Goal: Task Accomplishment & Management: Complete application form

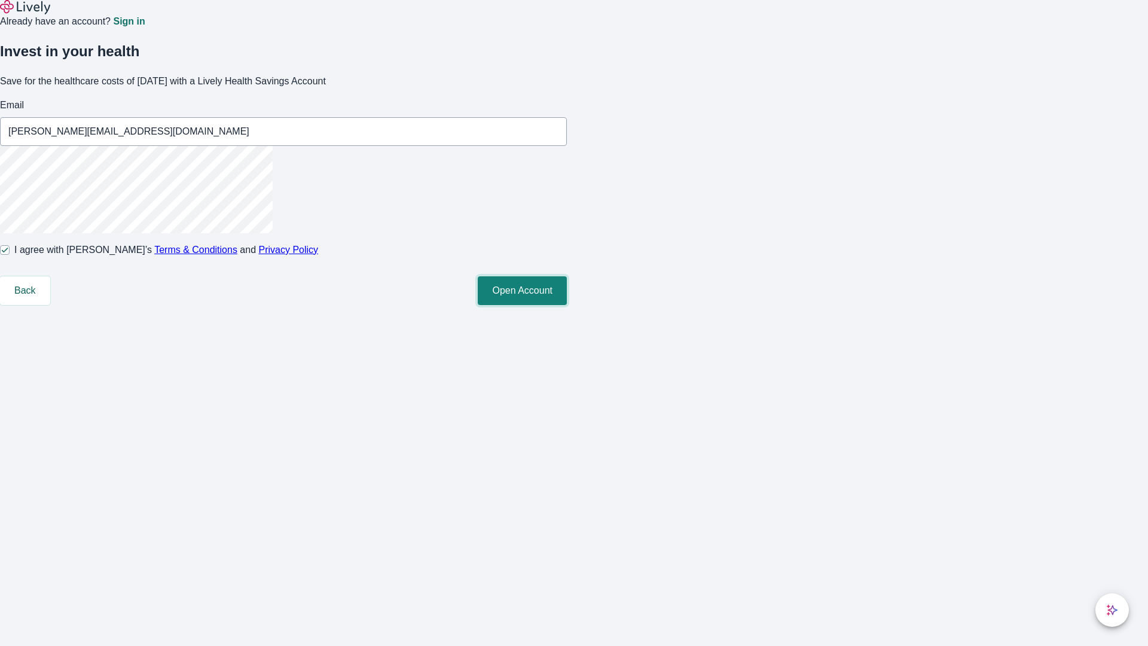
click at [567, 305] on button "Open Account" at bounding box center [522, 290] width 89 height 29
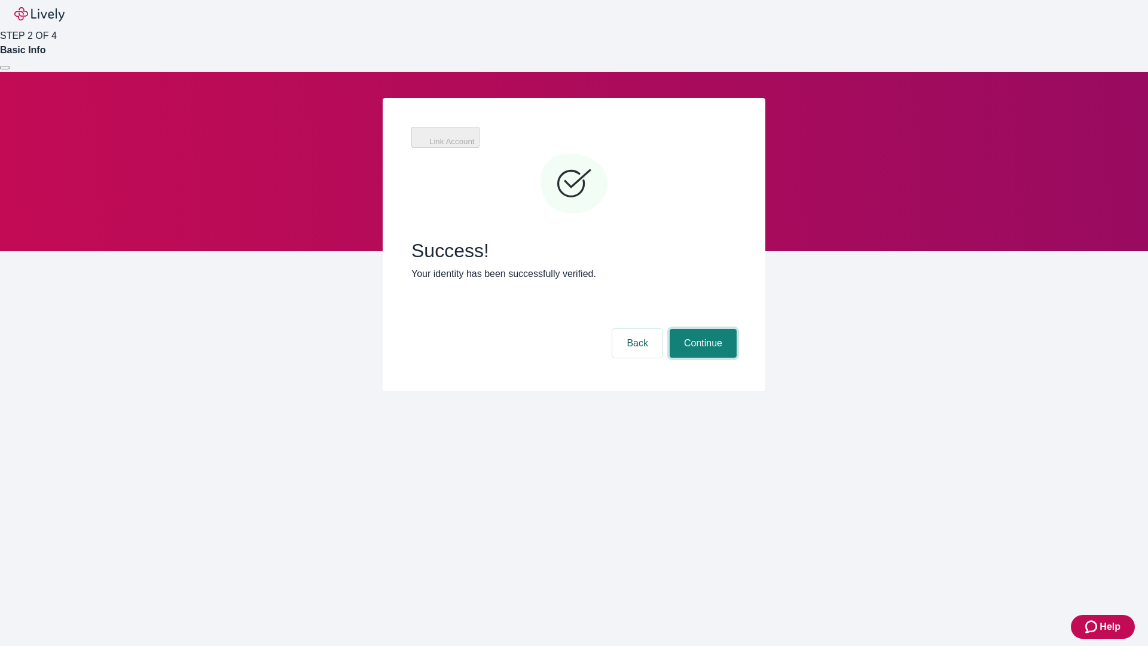
click at [737, 329] on button "Continue" at bounding box center [703, 343] width 67 height 29
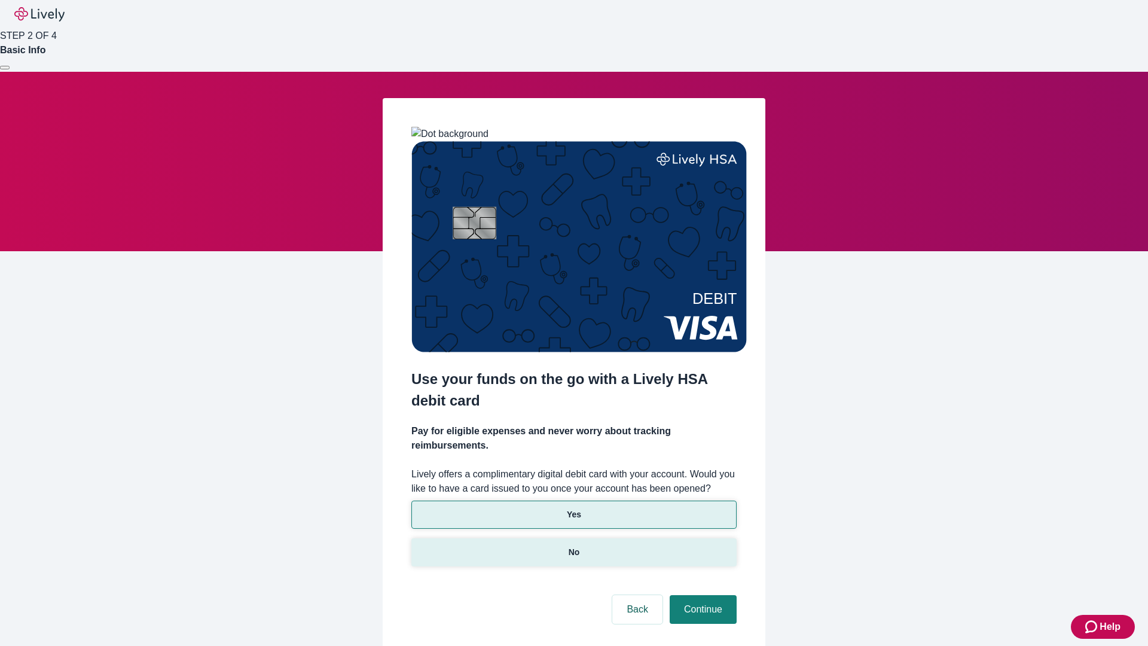
click at [574, 546] on p "No" at bounding box center [574, 552] width 11 height 13
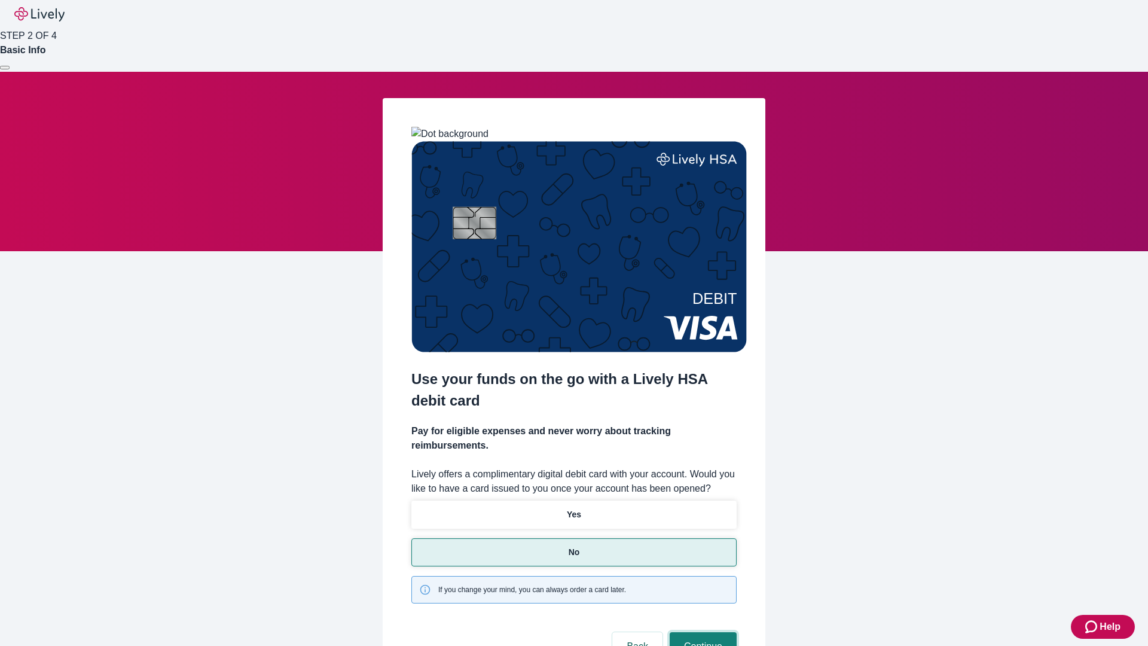
click at [702, 632] on button "Continue" at bounding box center [703, 646] width 67 height 29
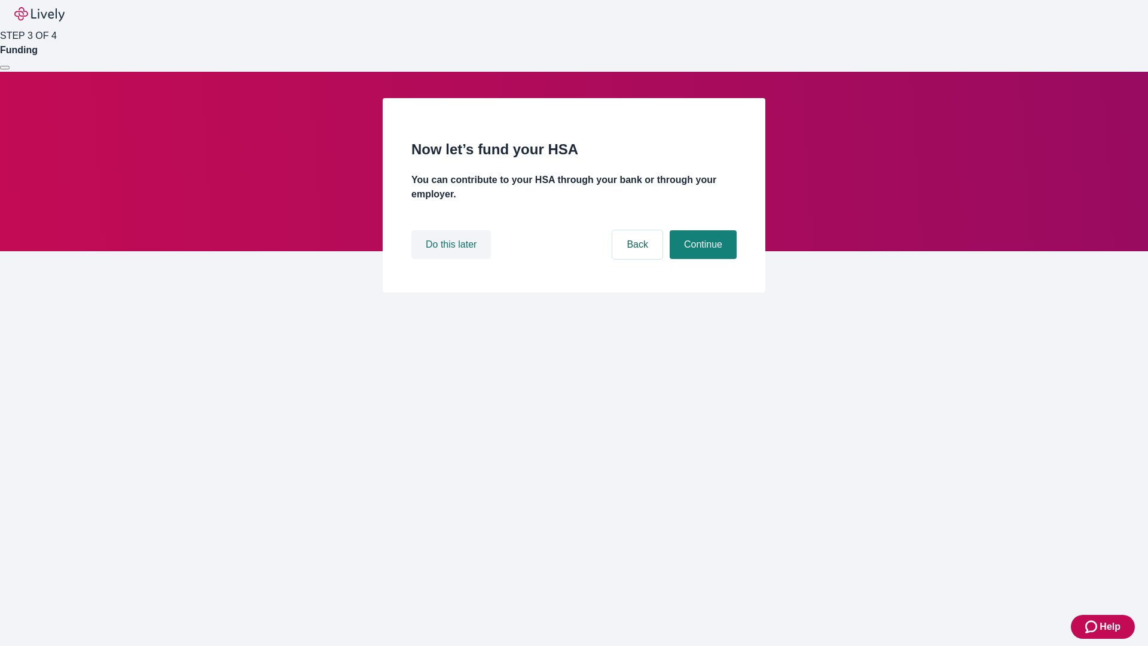
click at [453, 259] on button "Do this later" at bounding box center [451, 244] width 80 height 29
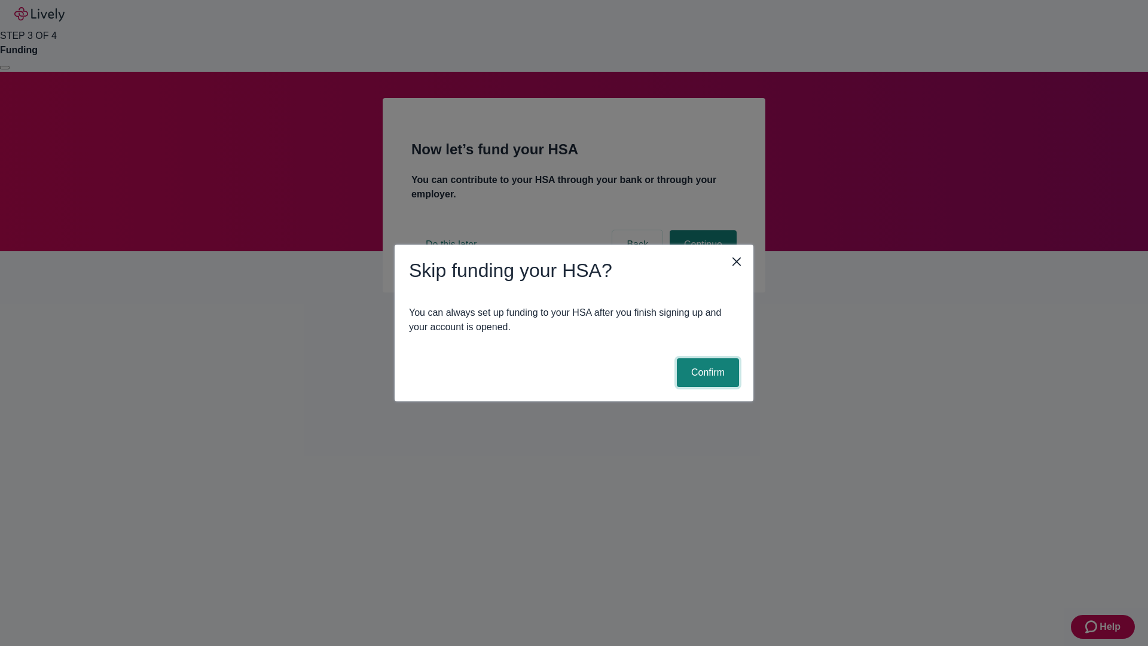
click at [706, 373] on button "Confirm" at bounding box center [708, 372] width 62 height 29
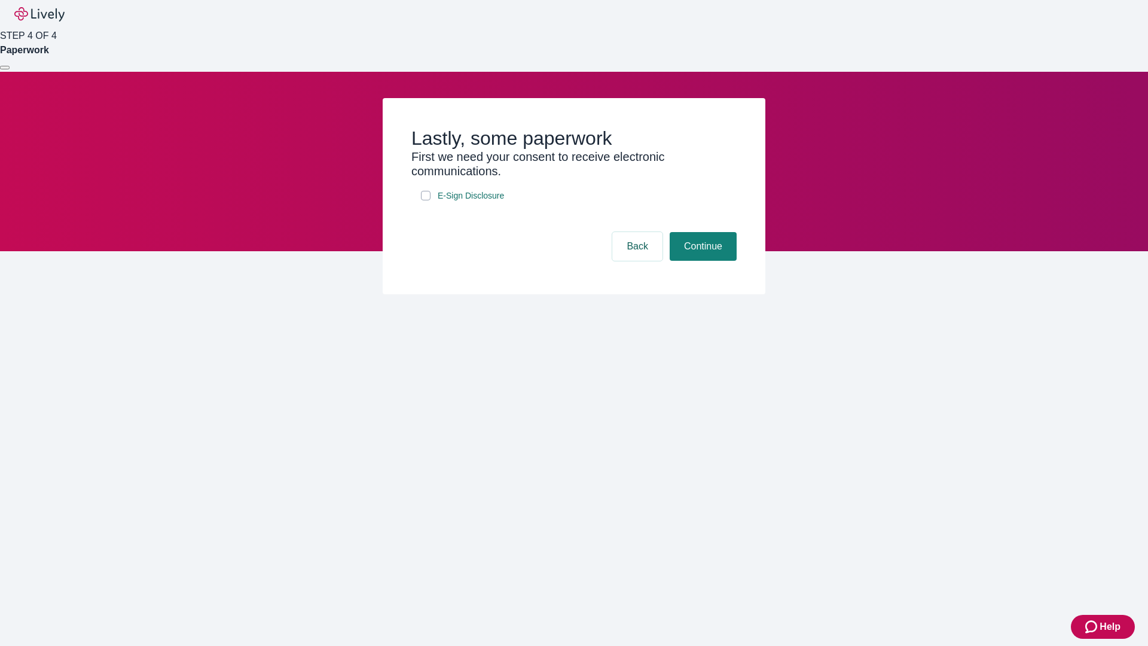
click at [426, 200] on input "E-Sign Disclosure" at bounding box center [426, 196] width 10 height 10
checkbox input "true"
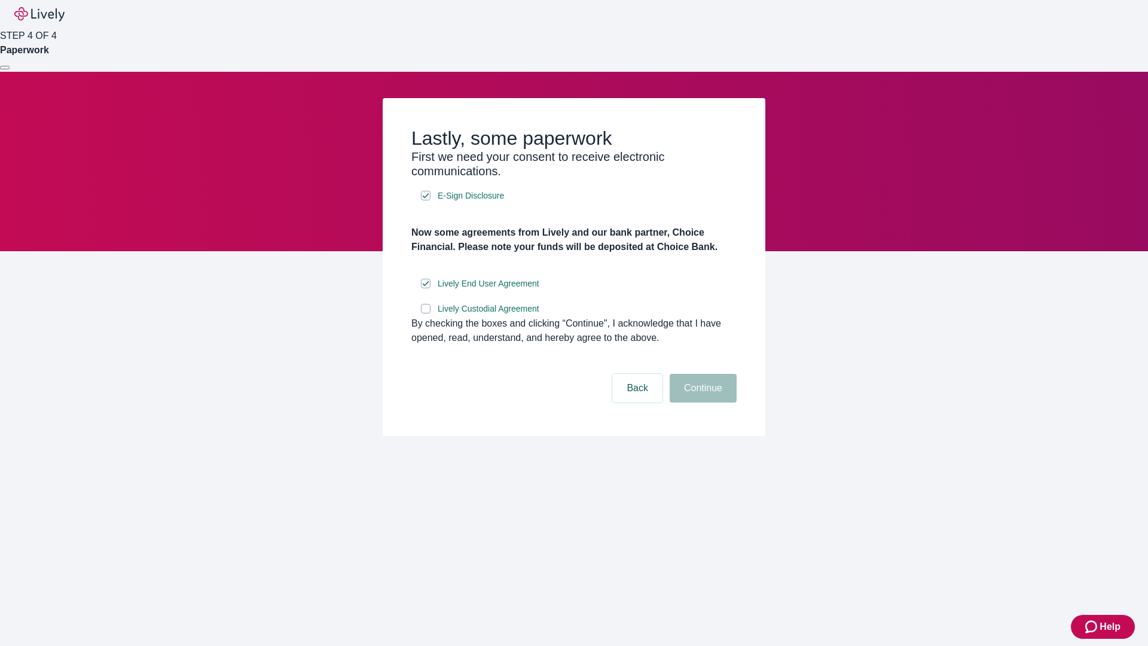
click at [426, 313] on input "Lively Custodial Agreement" at bounding box center [426, 309] width 10 height 10
checkbox input "true"
click at [702, 403] on button "Continue" at bounding box center [703, 388] width 67 height 29
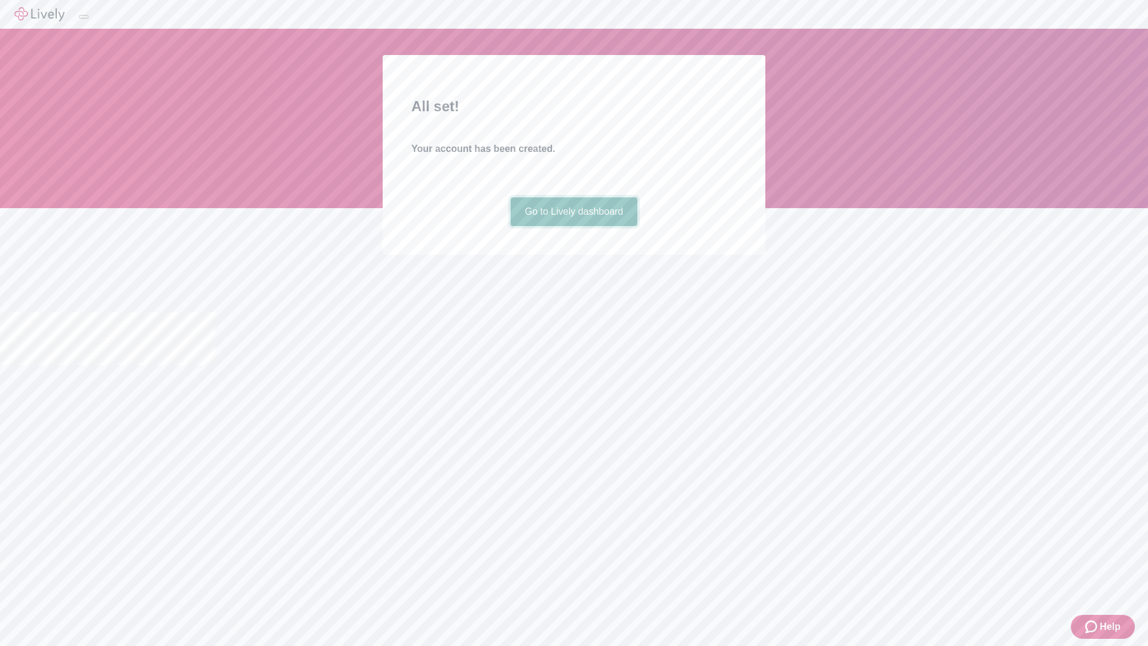
click at [574, 226] on link "Go to Lively dashboard" at bounding box center [574, 211] width 127 height 29
